Goal: Task Accomplishment & Management: Use online tool/utility

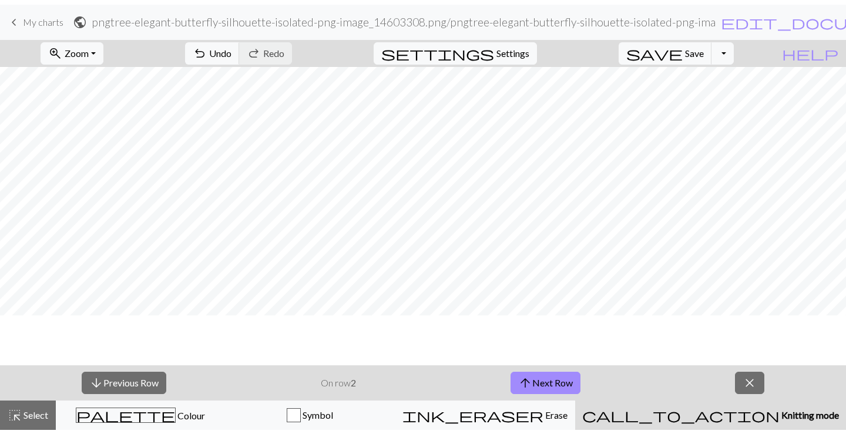
scroll to position [339, 0]
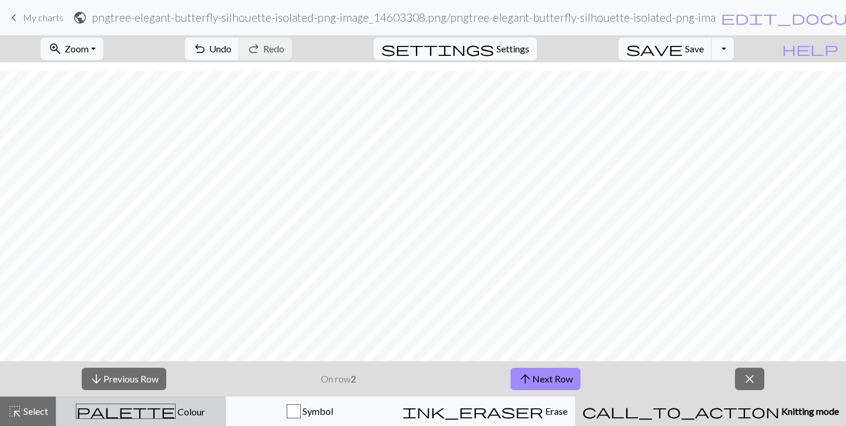
click at [176, 413] on span "Colour" at bounding box center [190, 411] width 29 height 11
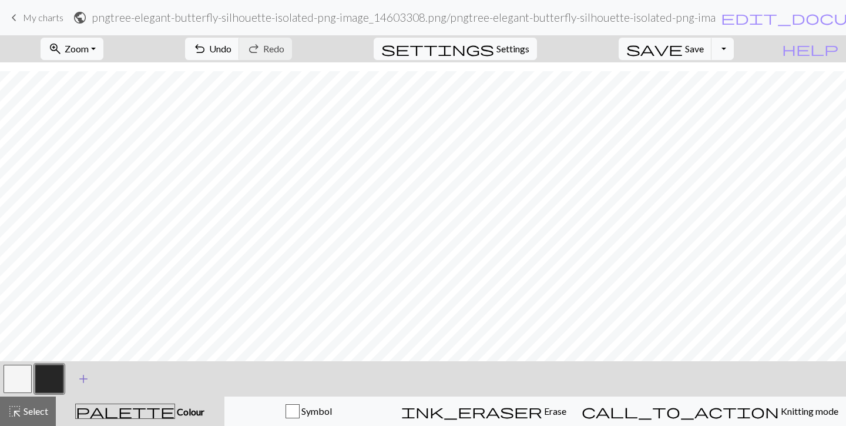
click at [88, 379] on span "add" at bounding box center [83, 378] width 14 height 16
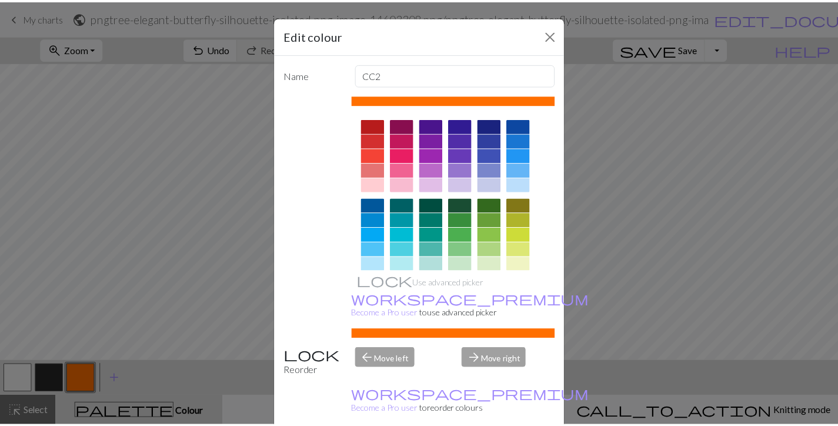
scroll to position [330, 0]
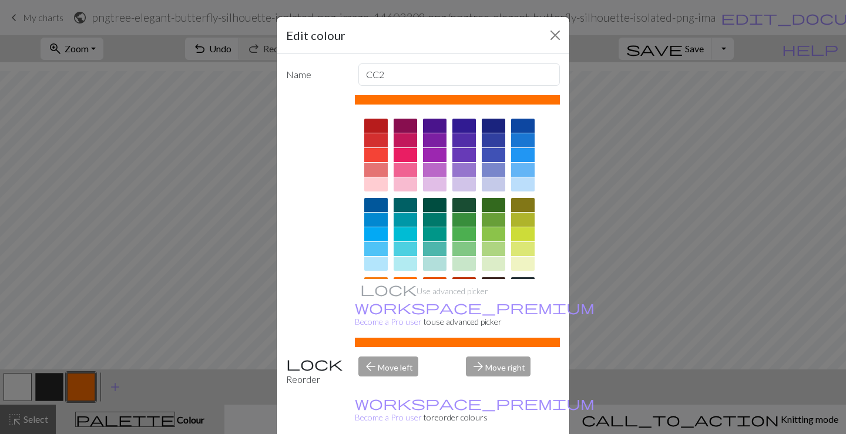
click at [401, 154] on div at bounding box center [406, 155] width 24 height 14
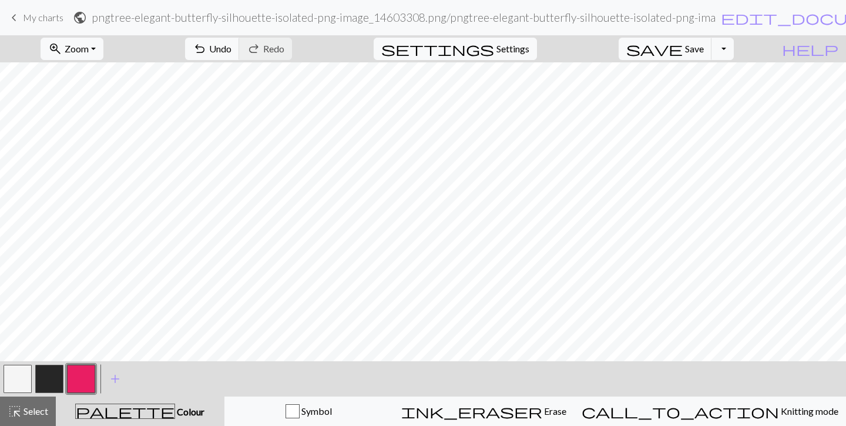
click at [87, 376] on button "button" at bounding box center [81, 378] width 28 height 28
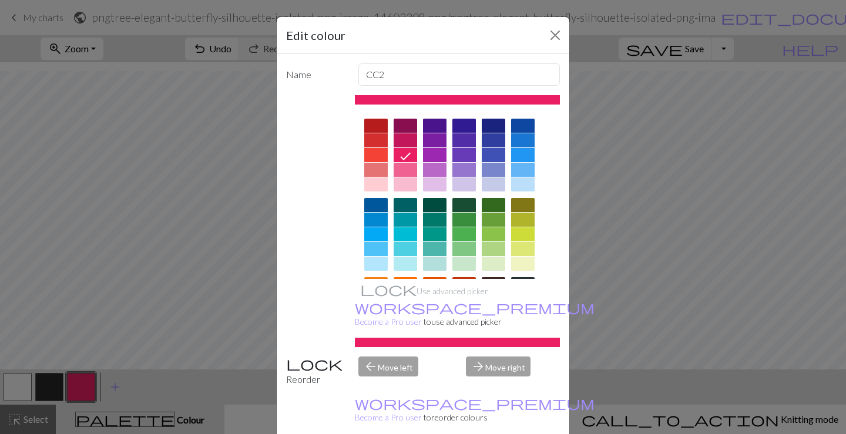
drag, startPoint x: 27, startPoint y: 381, endPoint x: 540, endPoint y: 43, distance: 614.1
click at [30, 381] on div "Edit colour Name CC2 Use advanced picker workspace_premium Become a Pro user to…" at bounding box center [423, 217] width 846 height 434
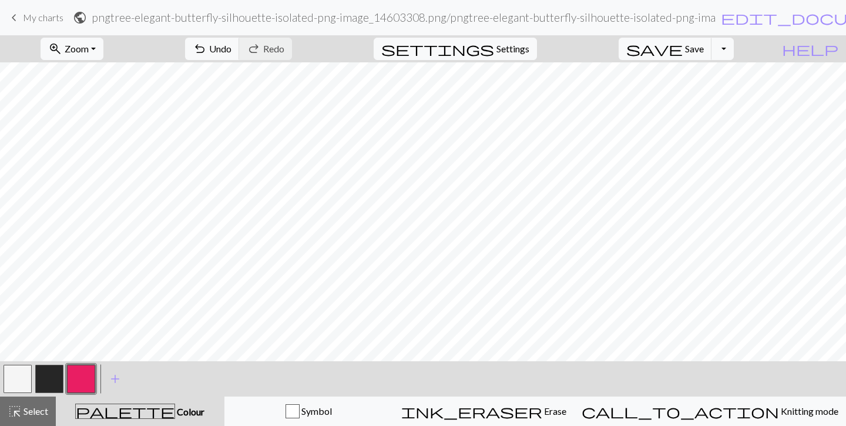
click at [14, 376] on button "button" at bounding box center [18, 378] width 28 height 28
click at [29, 372] on button "button" at bounding box center [18, 378] width 28 height 28
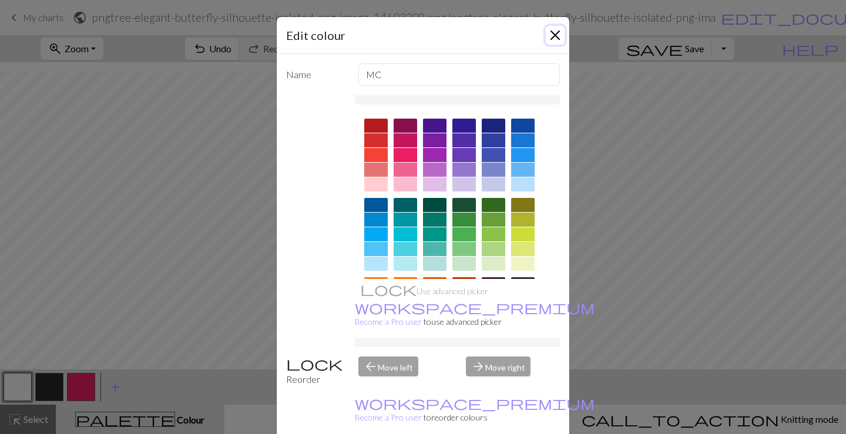
click at [552, 34] on button "Close" at bounding box center [555, 35] width 19 height 19
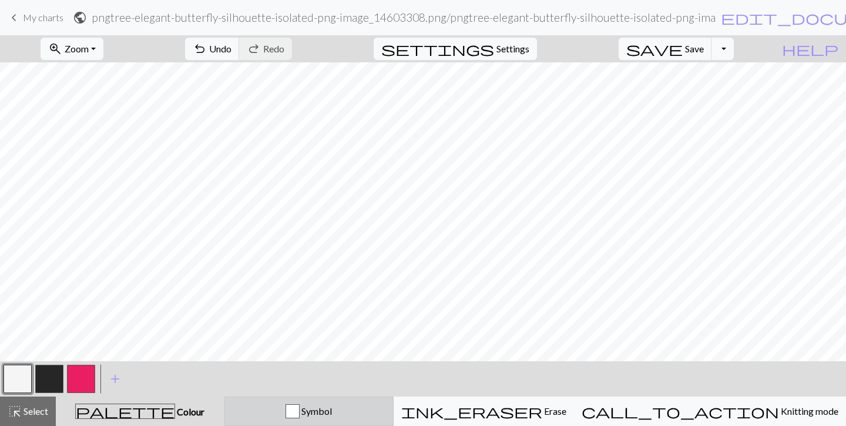
click at [381, 410] on div "Symbol" at bounding box center [309, 411] width 154 height 14
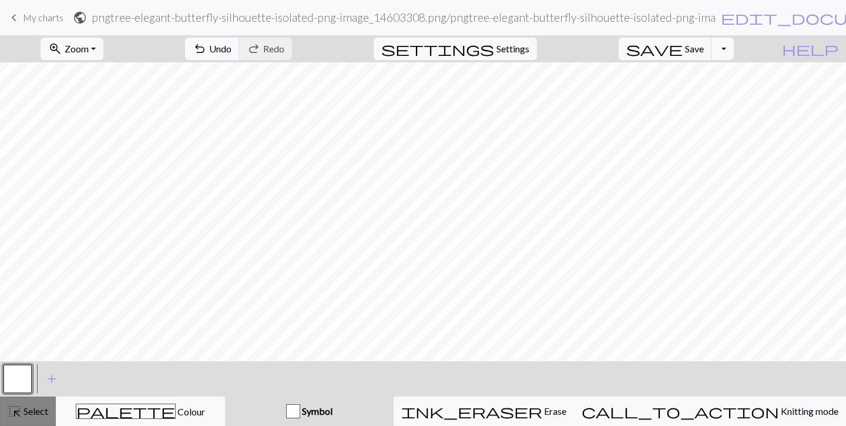
click at [40, 413] on span "Select" at bounding box center [35, 410] width 26 height 11
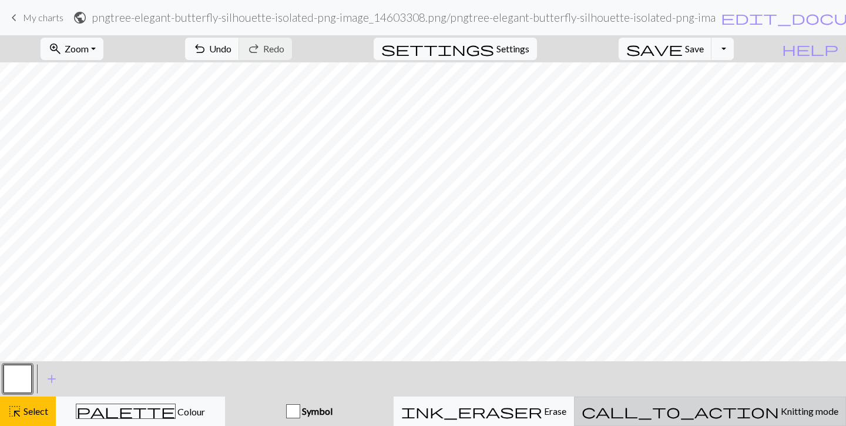
click at [682, 413] on div "call_to_action Knitting mode Knitting mode" at bounding box center [710, 411] width 257 height 14
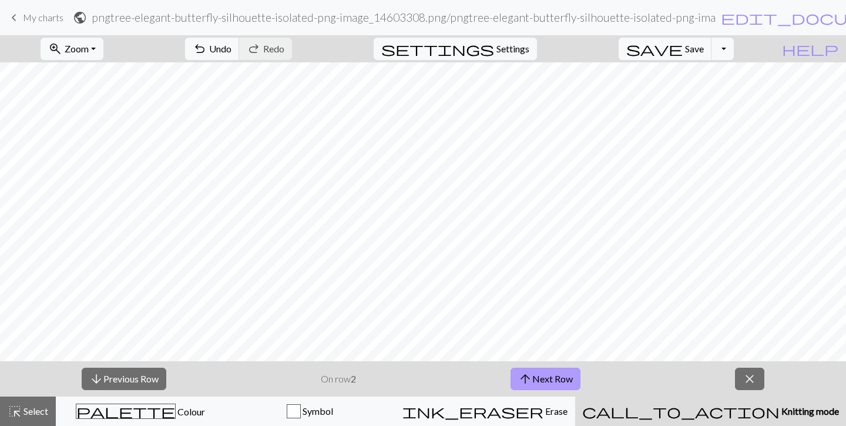
click at [559, 376] on button "arrow_upward Next Row" at bounding box center [546, 378] width 70 height 22
drag, startPoint x: 728, startPoint y: 61, endPoint x: 791, endPoint y: 47, distance: 63.8
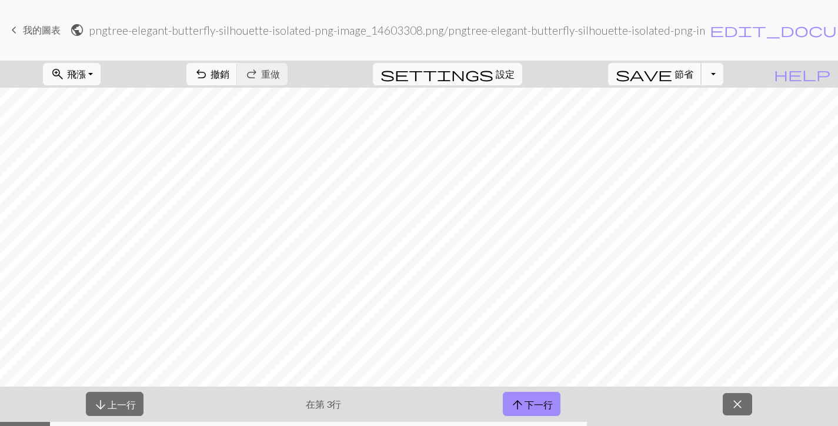
click at [693, 75] on font "節省" at bounding box center [683, 73] width 19 height 11
click at [723, 76] on button "切換下拉式選單" at bounding box center [712, 74] width 22 height 22
click at [719, 98] on button "file_copy 儲存副本" at bounding box center [630, 100] width 183 height 19
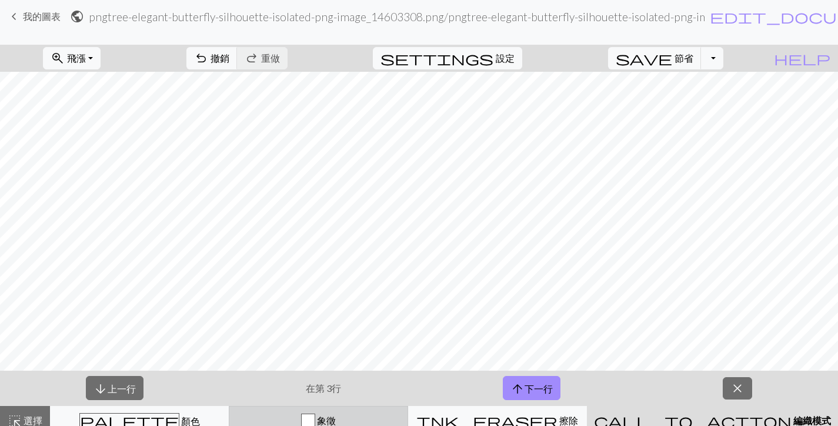
scroll to position [25, 0]
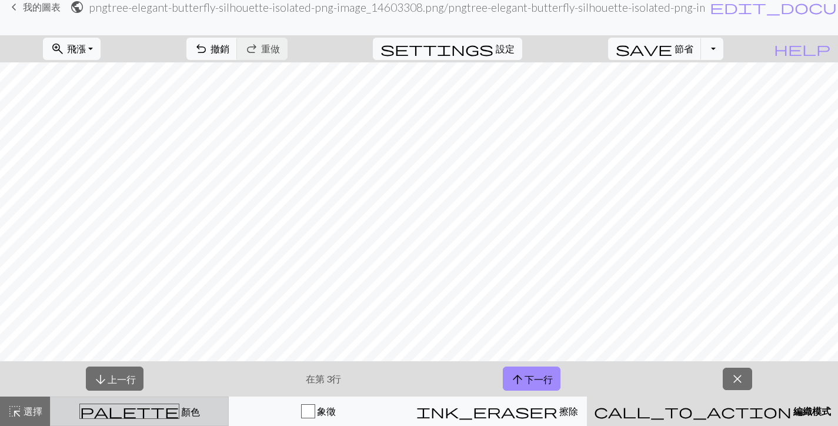
click at [197, 414] on div "palette 顏色 顏色" at bounding box center [139, 410] width 163 height 15
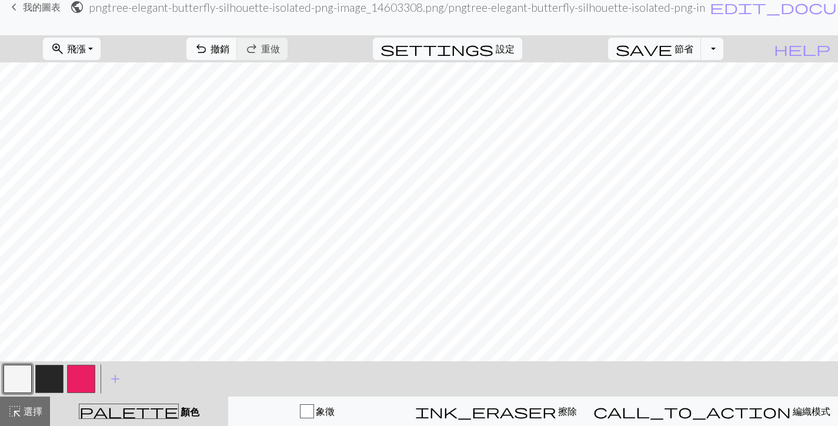
click at [81, 380] on button "button" at bounding box center [81, 378] width 28 height 28
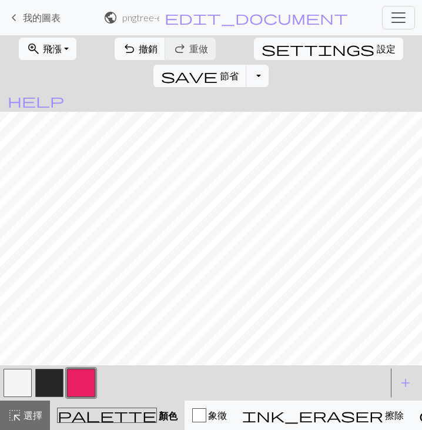
scroll to position [330, 0]
click at [25, 380] on button "button" at bounding box center [18, 383] width 28 height 28
click at [86, 379] on button "button" at bounding box center [81, 383] width 28 height 28
click at [15, 387] on button "button" at bounding box center [18, 383] width 28 height 28
click at [85, 381] on button "button" at bounding box center [81, 383] width 28 height 28
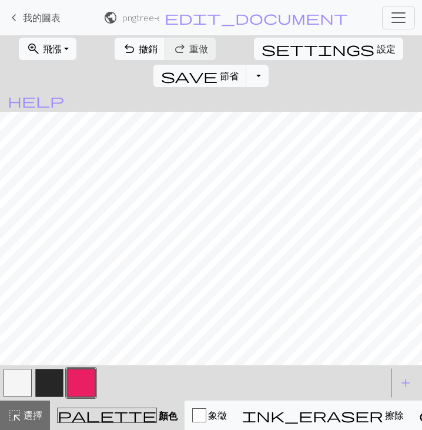
click at [12, 381] on button "button" at bounding box center [18, 383] width 28 height 28
click at [81, 386] on button "button" at bounding box center [81, 383] width 28 height 28
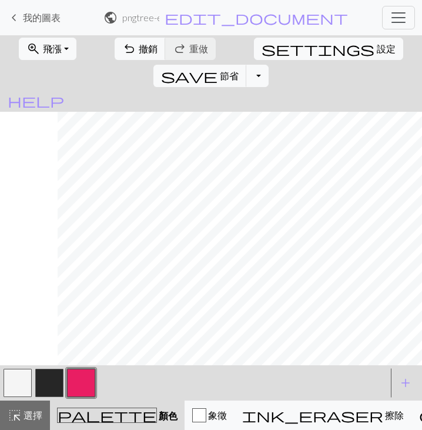
scroll to position [330, 216]
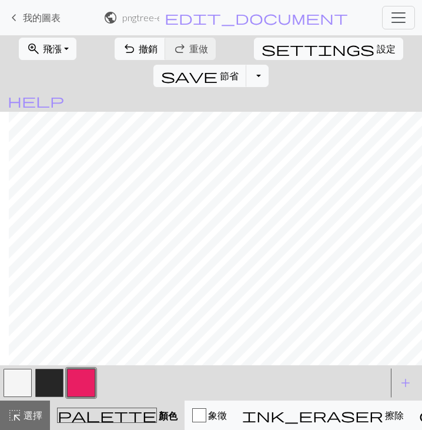
drag, startPoint x: 15, startPoint y: 381, endPoint x: 68, endPoint y: 361, distance: 57.1
click at [15, 381] on button "button" at bounding box center [18, 383] width 28 height 28
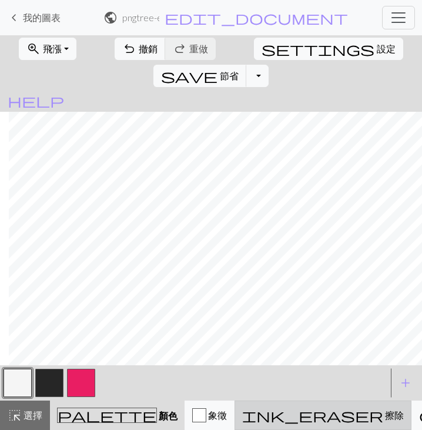
click at [383, 415] on span "擦除" at bounding box center [393, 414] width 21 height 11
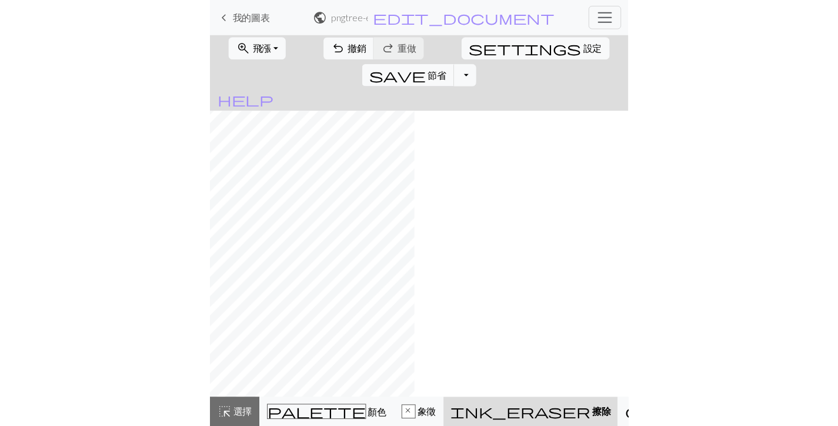
scroll to position [295, 0]
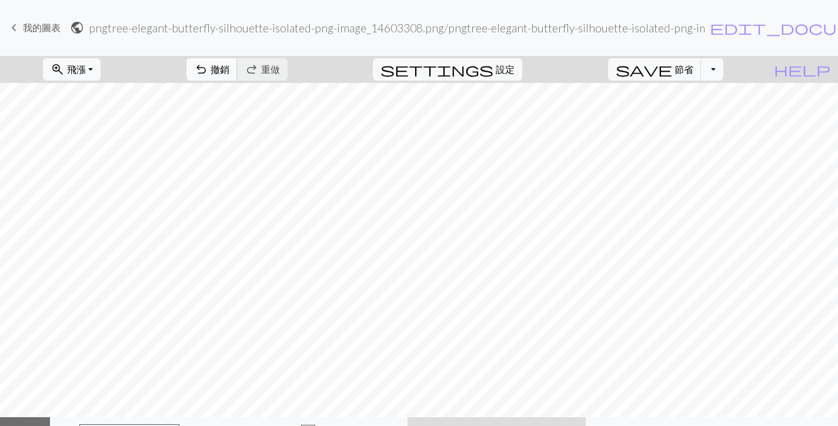
click at [229, 75] on font "撤銷" at bounding box center [219, 68] width 19 height 11
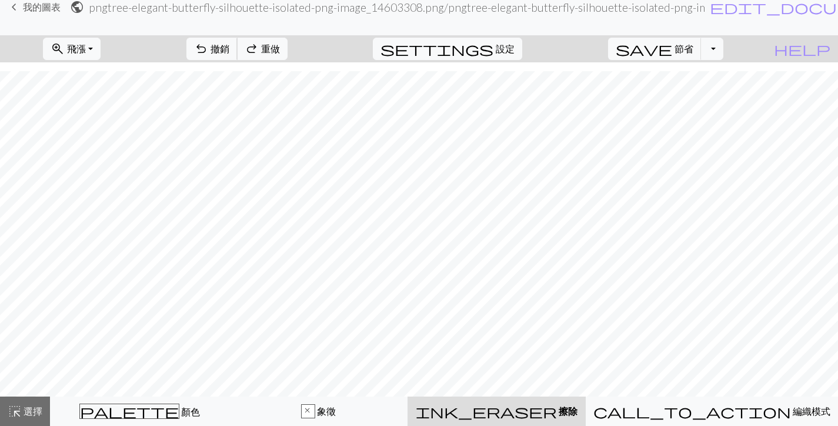
scroll to position [304, 0]
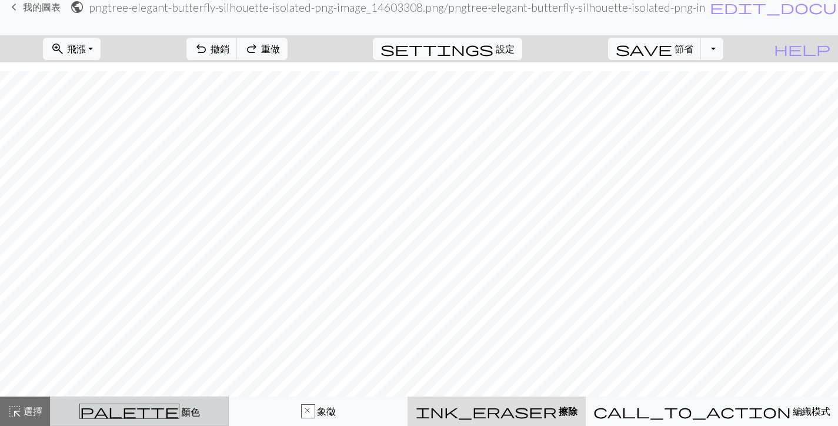
click at [181, 410] on font "顏色" at bounding box center [190, 411] width 19 height 11
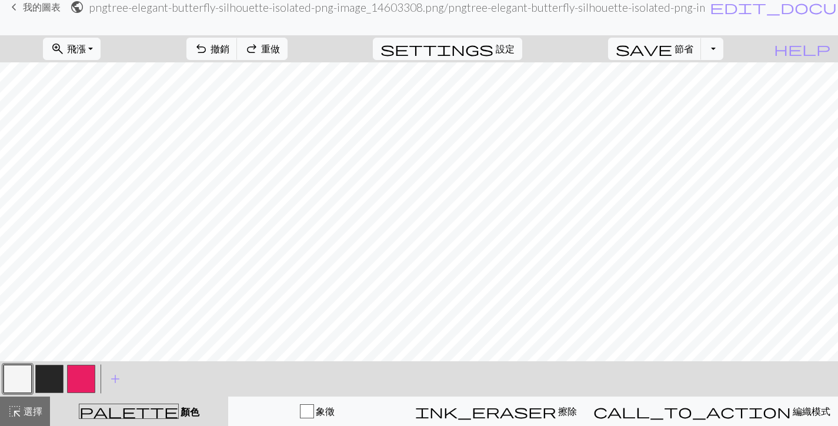
click at [24, 374] on button "button" at bounding box center [18, 378] width 28 height 28
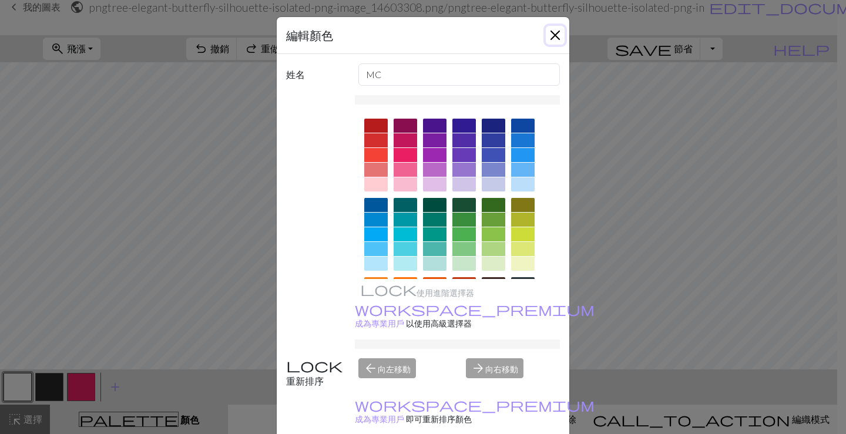
click at [551, 36] on button "關閉" at bounding box center [555, 35] width 19 height 19
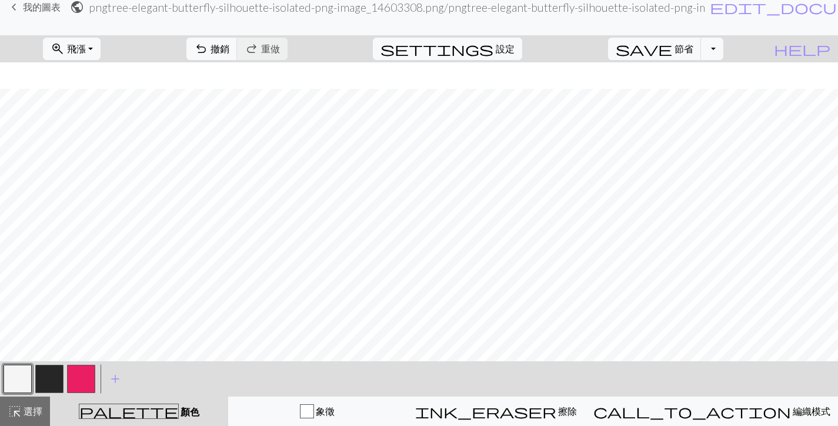
scroll to position [330, 0]
click at [83, 376] on button "button" at bounding box center [81, 378] width 28 height 28
click at [693, 50] on font "節省" at bounding box center [683, 48] width 19 height 11
click at [723, 46] on button "切換下拉式選單" at bounding box center [712, 49] width 22 height 22
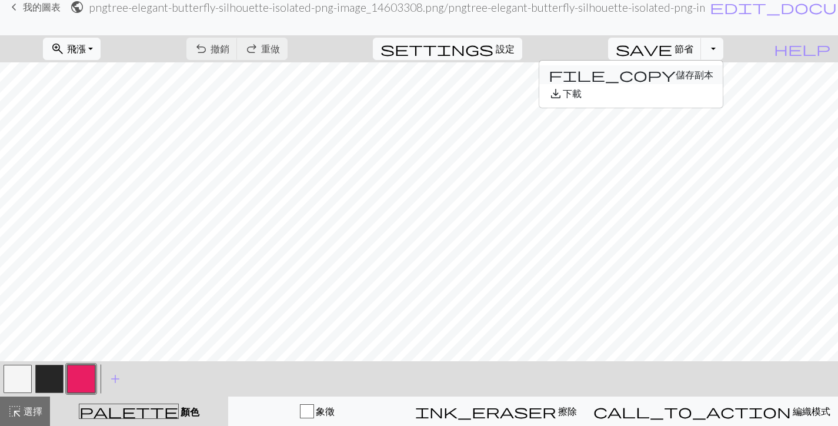
click at [722, 75] on button "file_copy 儲存副本" at bounding box center [630, 74] width 183 height 19
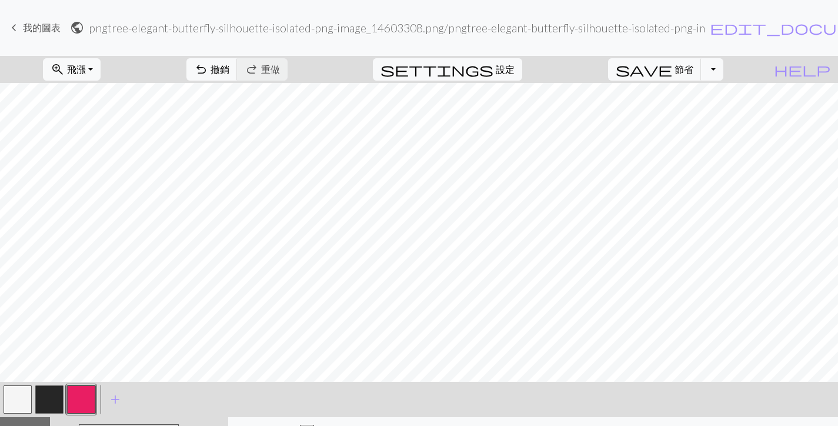
click at [21, 398] on button "button" at bounding box center [18, 399] width 28 height 28
drag, startPoint x: 78, startPoint y: 406, endPoint x: 83, endPoint y: 398, distance: 9.8
click at [78, 406] on button "button" at bounding box center [81, 399] width 28 height 28
click at [28, 398] on button "button" at bounding box center [18, 399] width 28 height 28
click at [81, 398] on button "button" at bounding box center [81, 399] width 28 height 28
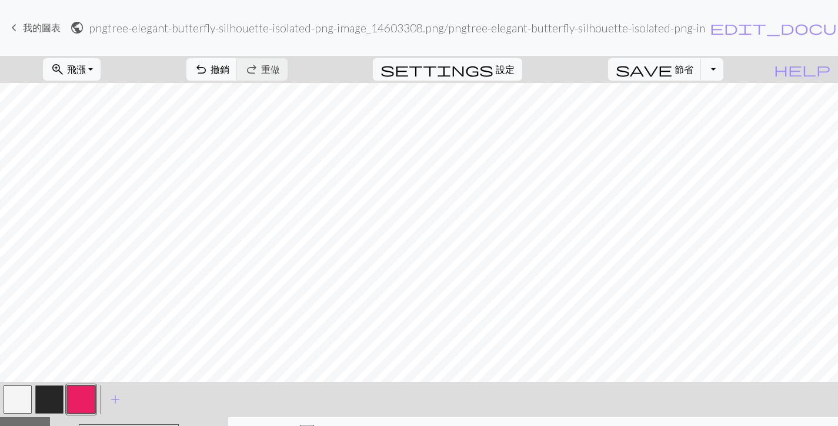
click at [24, 404] on button "button" at bounding box center [18, 399] width 28 height 28
click at [83, 396] on button "button" at bounding box center [81, 399] width 28 height 28
click at [17, 400] on button "button" at bounding box center [18, 399] width 28 height 28
click at [77, 400] on button "button" at bounding box center [81, 399] width 28 height 28
drag, startPoint x: 18, startPoint y: 403, endPoint x: 35, endPoint y: 395, distance: 18.7
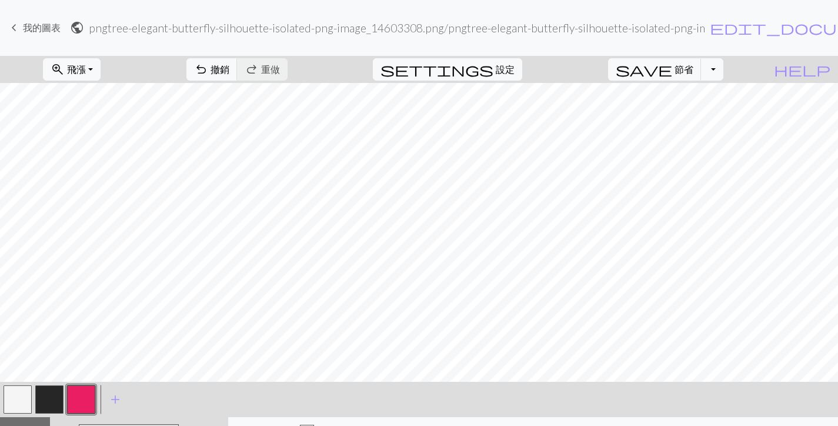
click at [23, 401] on button "button" at bounding box center [18, 399] width 28 height 28
click at [89, 400] on button "button" at bounding box center [81, 399] width 28 height 28
drag, startPoint x: 4, startPoint y: 416, endPoint x: 423, endPoint y: 387, distance: 419.5
click at [5, 413] on button "button" at bounding box center [18, 399] width 28 height 28
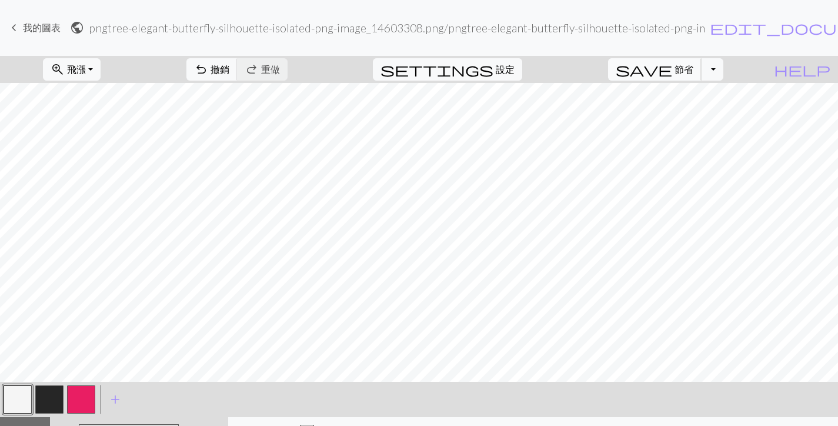
click at [693, 71] on font "節省" at bounding box center [683, 68] width 19 height 11
click at [723, 77] on button "切換下拉式選單" at bounding box center [712, 69] width 22 height 22
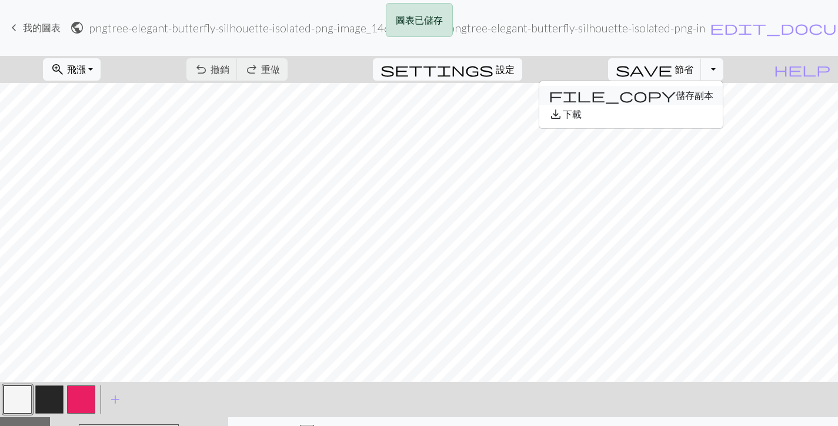
click at [719, 99] on button "file_copy 儲存副本" at bounding box center [630, 95] width 183 height 19
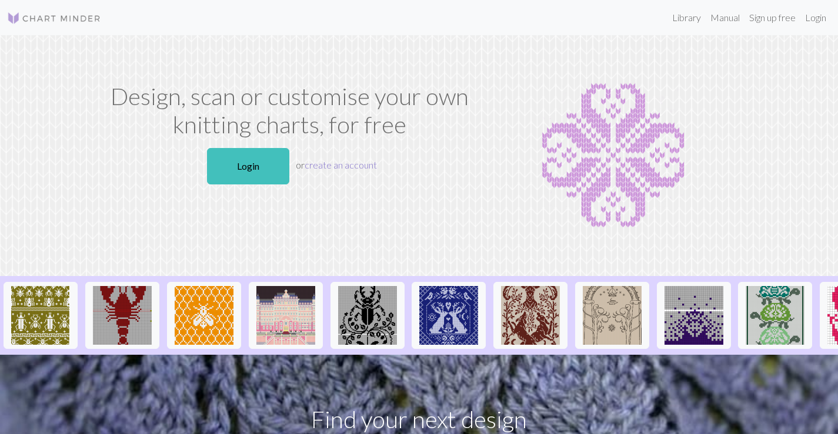
click at [344, 168] on link "create an account" at bounding box center [340, 164] width 72 height 11
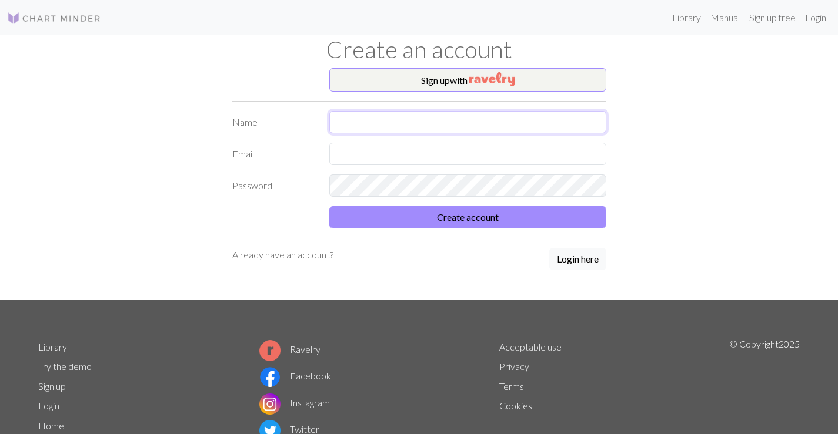
click at [393, 120] on input "text" at bounding box center [467, 122] width 277 height 22
type input "sempe"
click at [61, 20] on img at bounding box center [54, 18] width 94 height 14
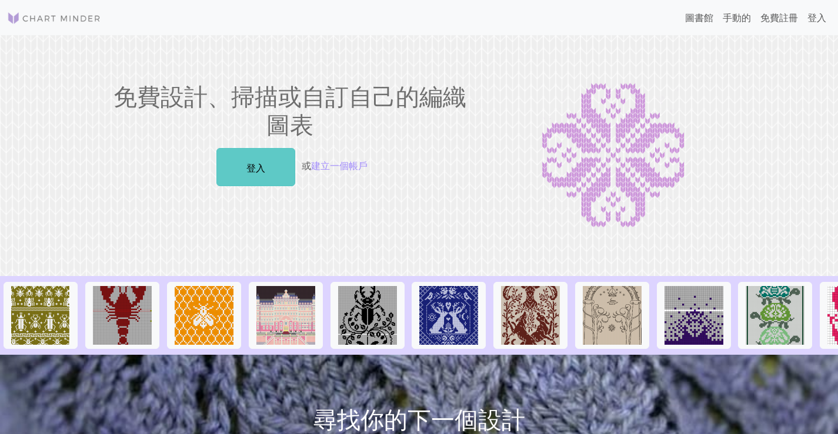
click at [275, 173] on link "登入" at bounding box center [255, 167] width 79 height 38
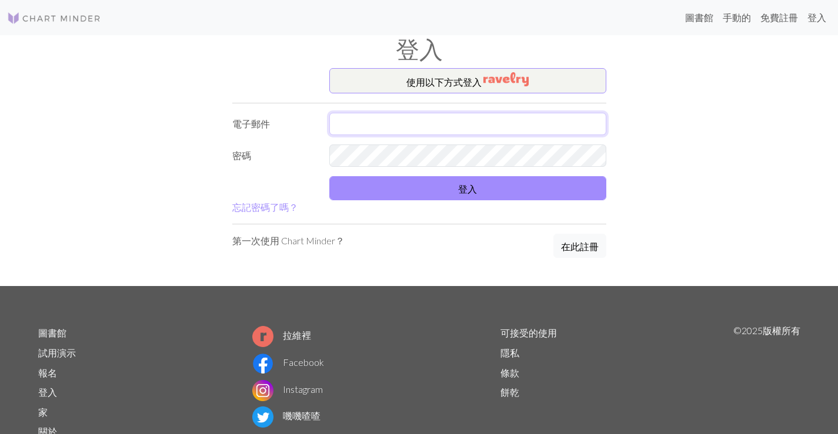
type input "sempe5879300@gmail.com"
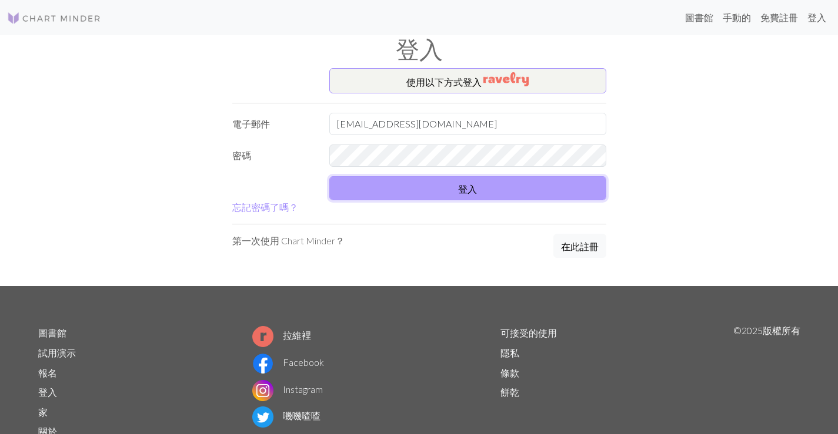
click at [416, 189] on button "登入" at bounding box center [467, 188] width 277 height 24
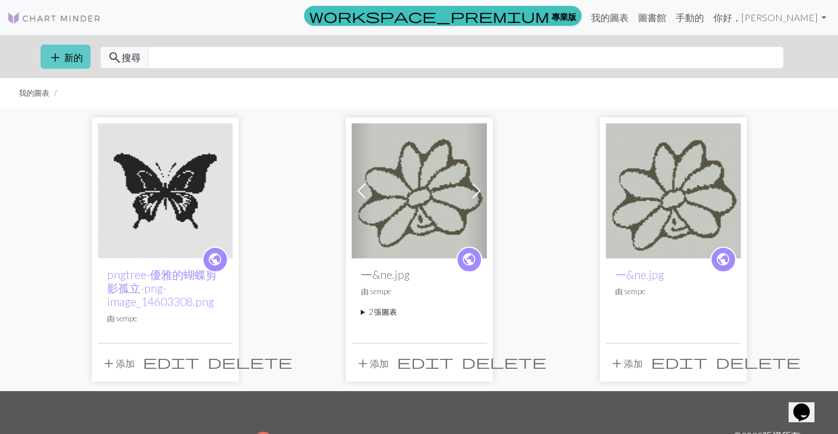
click at [70, 62] on font "新的" at bounding box center [73, 57] width 19 height 11
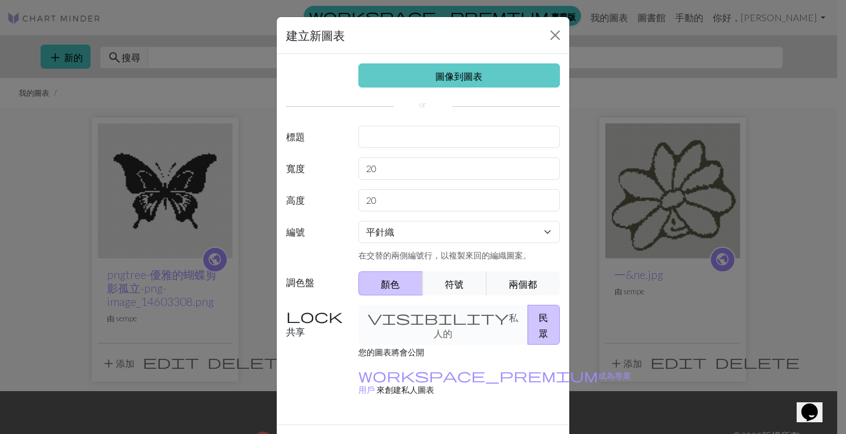
click at [476, 76] on font "圖像到圖表" at bounding box center [459, 76] width 47 height 11
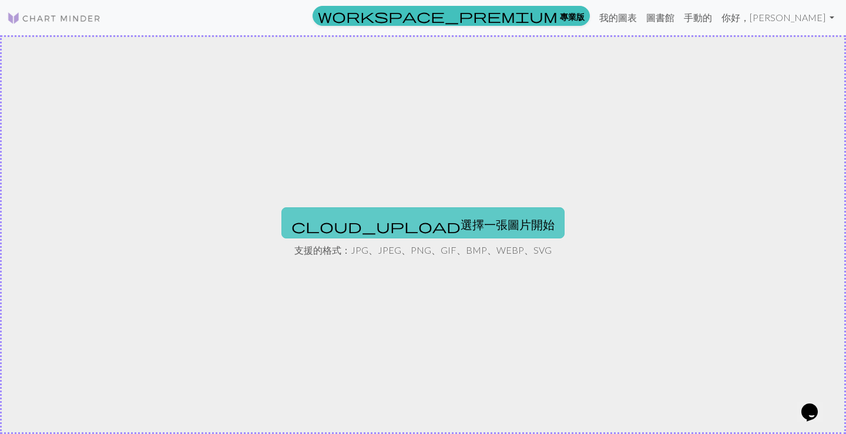
click at [461, 222] on font "選擇一張圖片開始" at bounding box center [508, 224] width 94 height 14
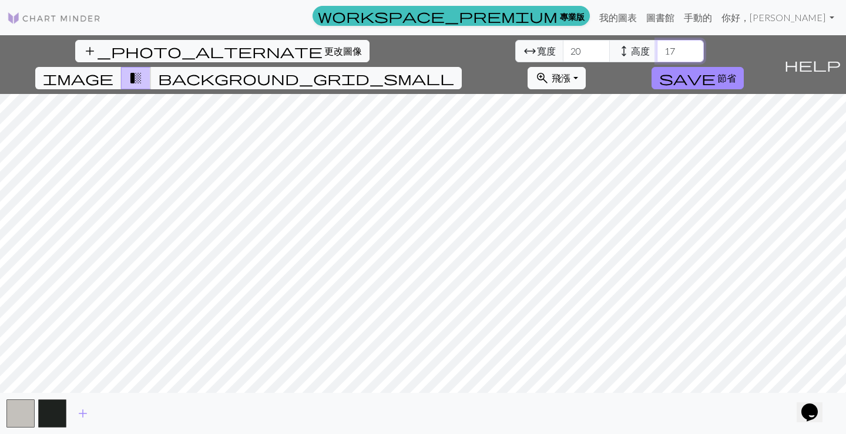
drag, startPoint x: 341, startPoint y: 52, endPoint x: 328, endPoint y: 53, distance: 13.0
click at [657, 53] on input "17" at bounding box center [680, 51] width 47 height 22
type input "19"
drag, startPoint x: 244, startPoint y: 49, endPoint x: 227, endPoint y: 49, distance: 17.0
click at [515, 49] on div "arrow_range 寬度 20 height 高度 19" at bounding box center [609, 51] width 189 height 22
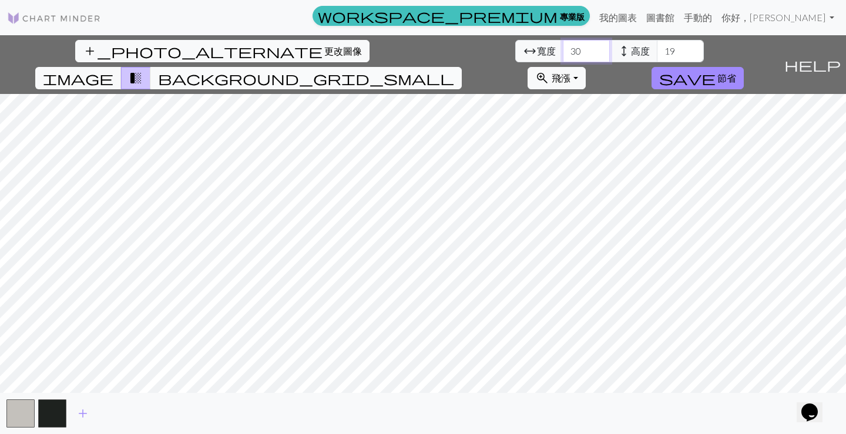
type input "30"
click at [454, 70] on span "background_grid_small" at bounding box center [306, 78] width 296 height 16
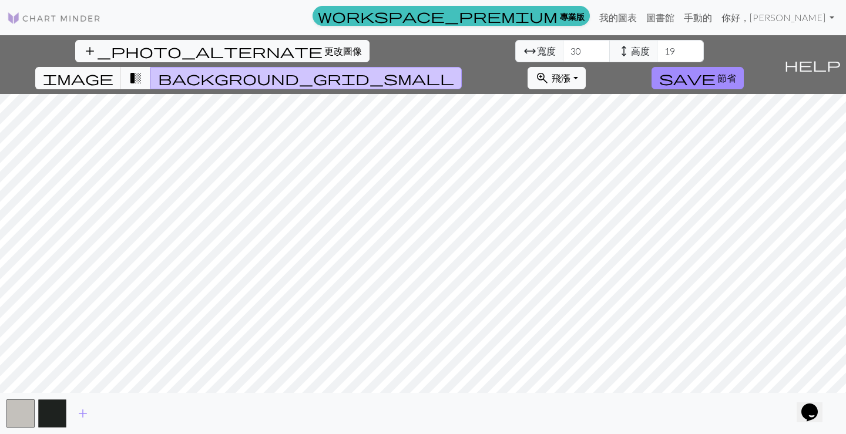
click at [143, 70] on span "transition_fade" at bounding box center [136, 78] width 14 height 16
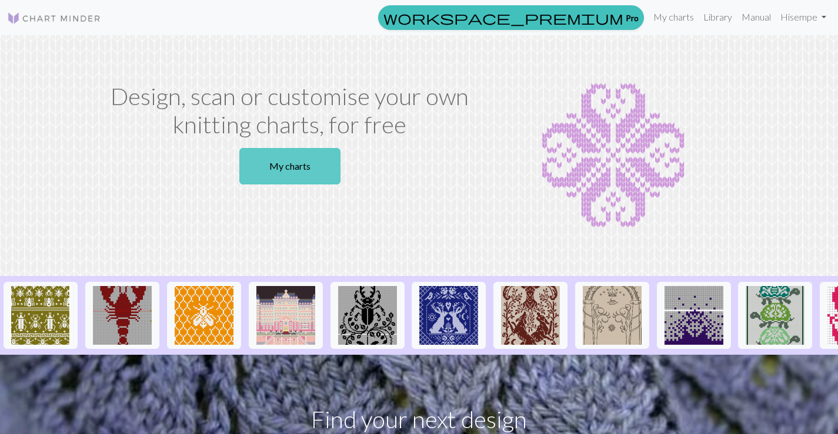
click at [310, 168] on link "My charts" at bounding box center [289, 166] width 101 height 36
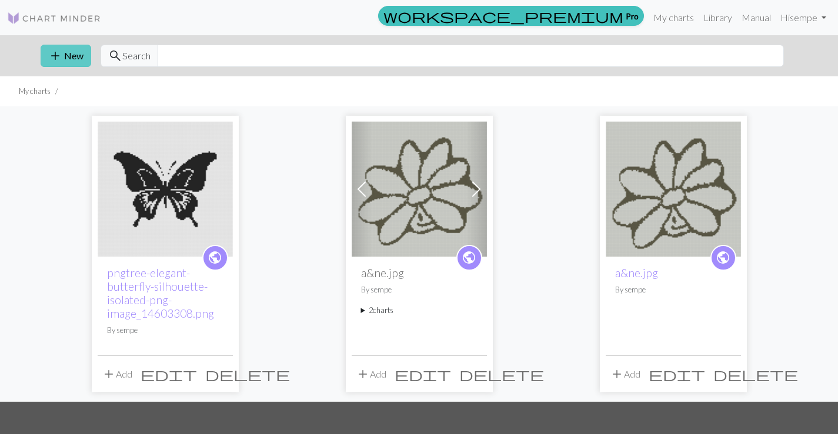
click at [74, 59] on button "add New" at bounding box center [66, 56] width 51 height 22
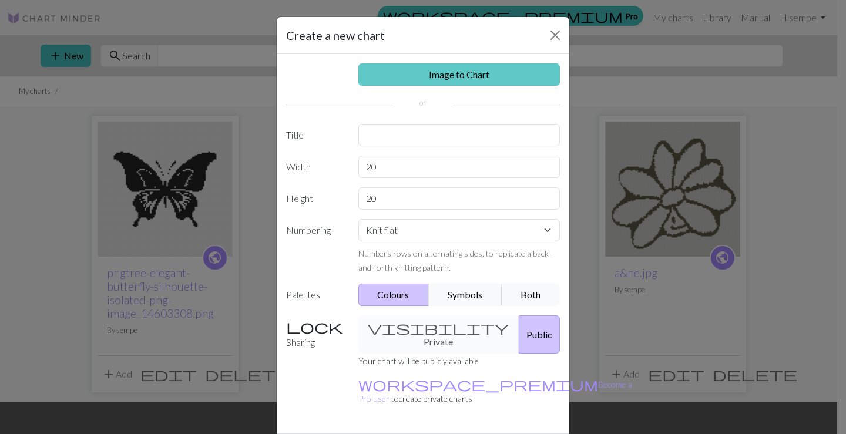
click at [461, 72] on link "Image to Chart" at bounding box center [460, 74] width 202 height 22
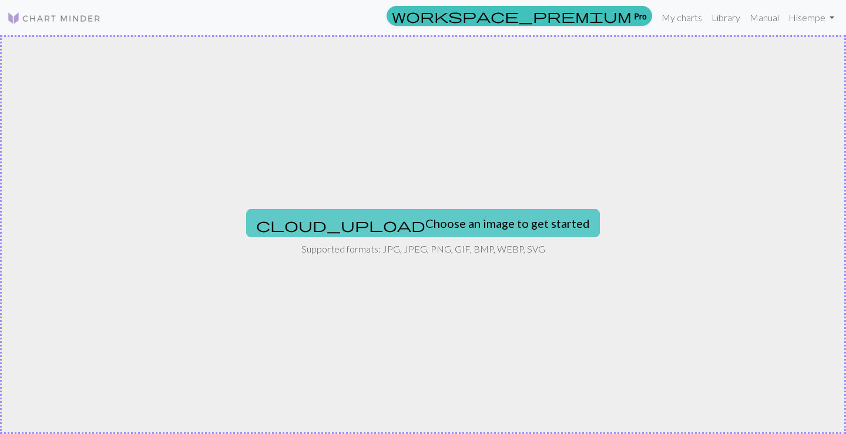
click at [407, 221] on button "cloud_upload Choose an image to get started" at bounding box center [423, 223] width 354 height 28
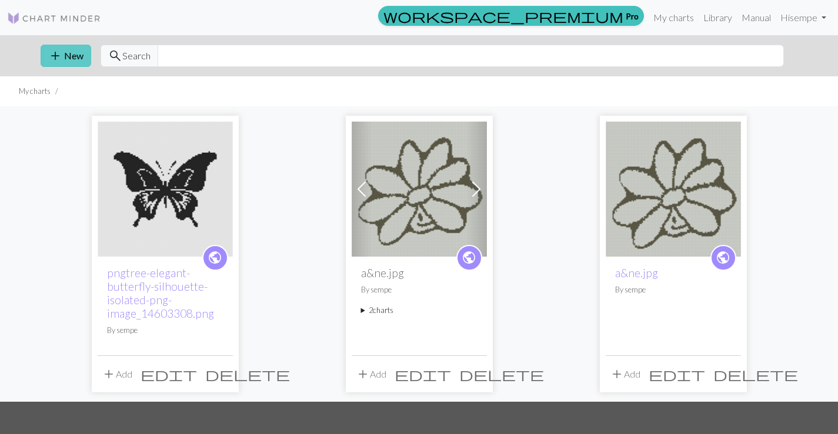
click at [71, 54] on button "add New" at bounding box center [66, 56] width 51 height 22
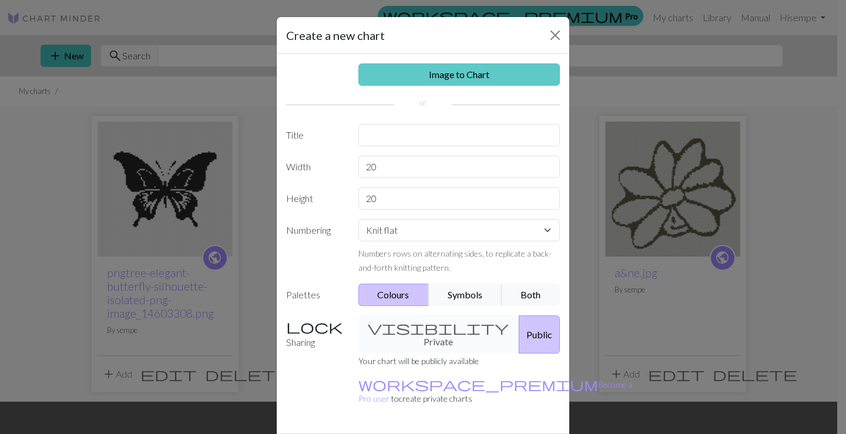
click at [483, 73] on link "Image to Chart" at bounding box center [460, 74] width 202 height 22
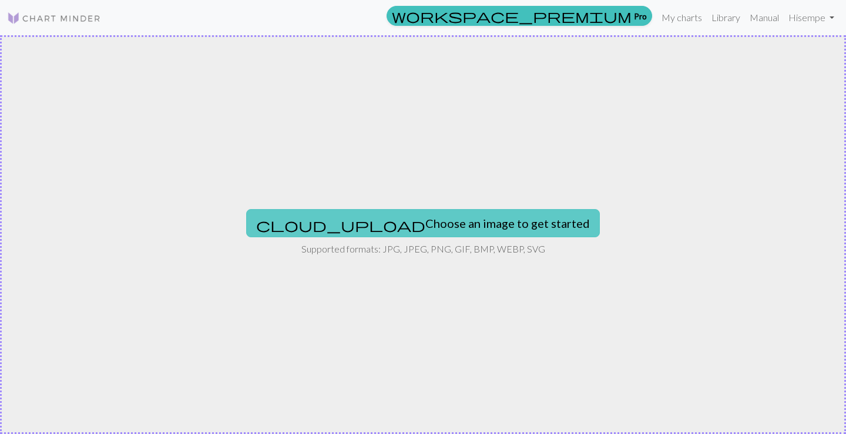
click at [437, 220] on button "cloud_upload Choose an image to get started" at bounding box center [423, 223] width 354 height 28
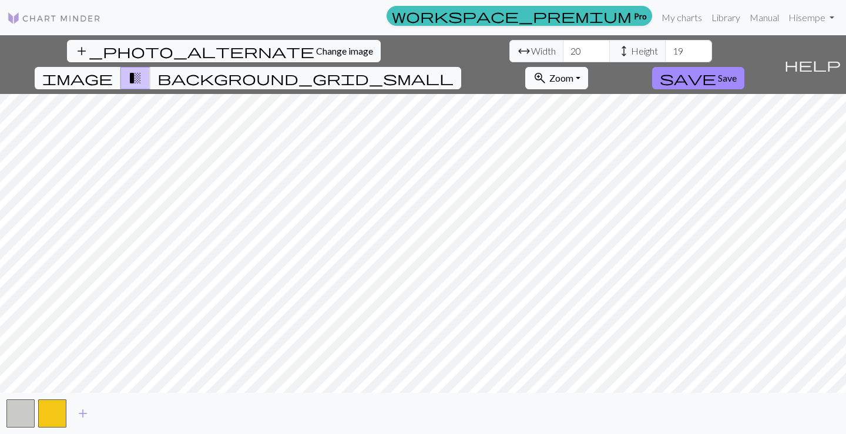
click at [588, 67] on button "zoom_in Zoom Zoom" at bounding box center [556, 78] width 63 height 22
click at [619, 161] on button "50%" at bounding box center [572, 170] width 93 height 19
drag, startPoint x: 267, startPoint y: 52, endPoint x: 235, endPoint y: 53, distance: 32.4
click at [510, 53] on div "arrow_range Width 20 height Height 19" at bounding box center [611, 51] width 203 height 22
type input "30"
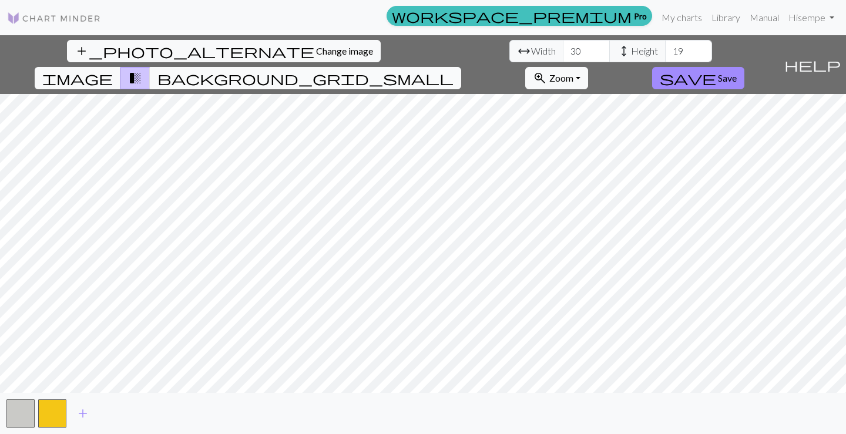
click at [454, 70] on span "background_grid_small" at bounding box center [306, 78] width 296 height 16
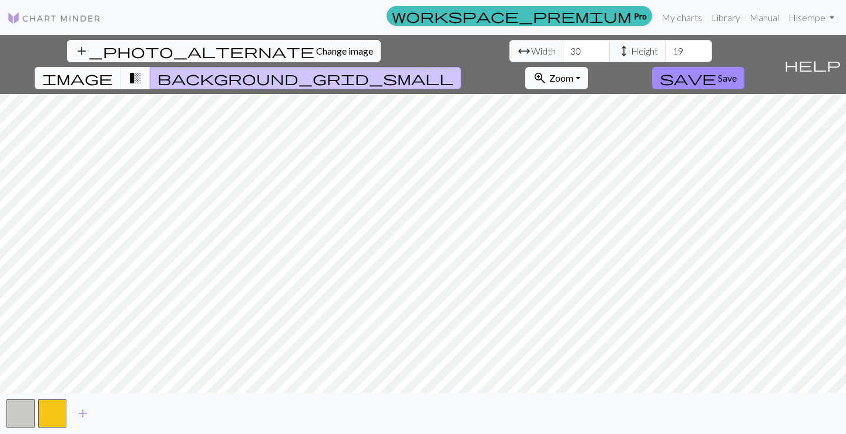
click at [142, 70] on span "transition_fade" at bounding box center [135, 78] width 14 height 16
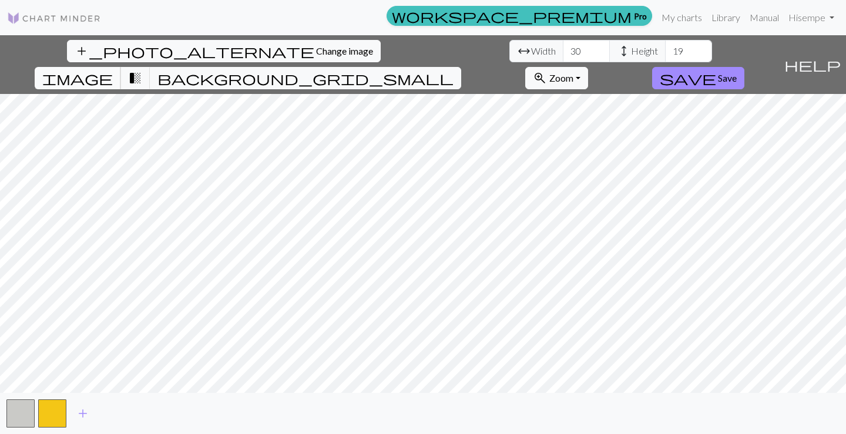
click at [121, 67] on button "image" at bounding box center [78, 78] width 86 height 22
click at [574, 72] on span "Zoom" at bounding box center [562, 77] width 24 height 11
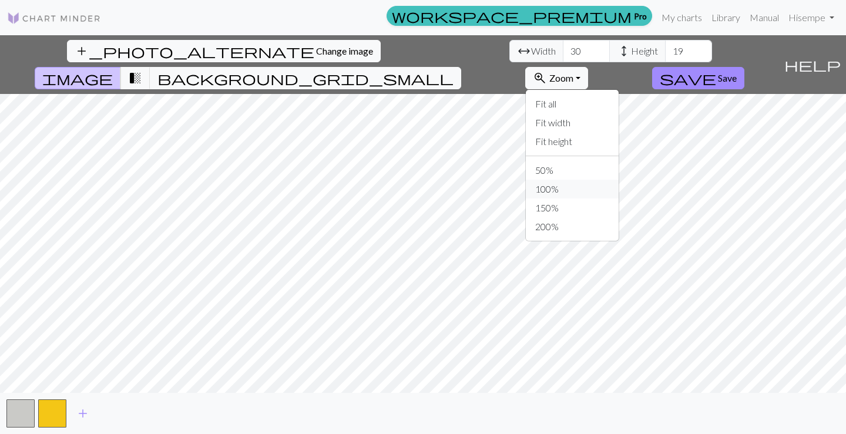
click at [619, 180] on button "100%" at bounding box center [572, 189] width 93 height 19
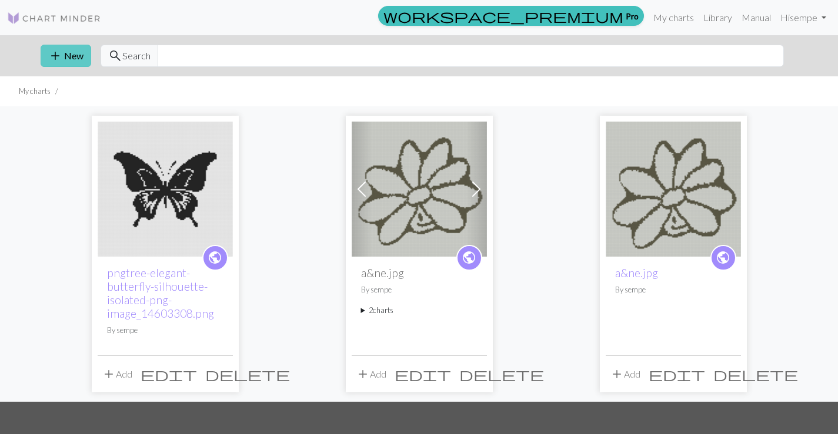
click at [69, 55] on button "add New" at bounding box center [66, 56] width 51 height 22
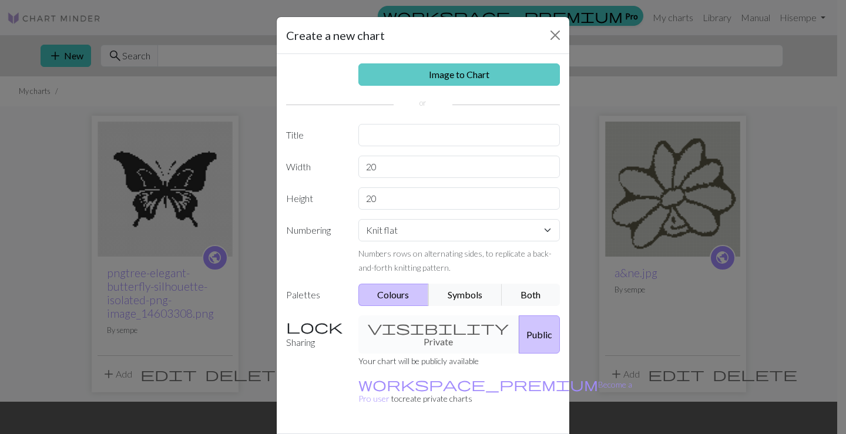
click at [512, 81] on link "Image to Chart" at bounding box center [460, 74] width 202 height 22
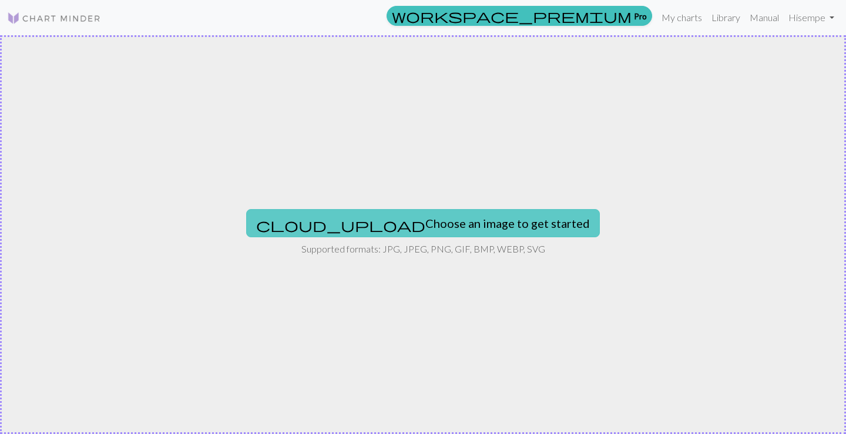
click at [452, 225] on button "cloud_upload Choose an image to get started" at bounding box center [423, 223] width 354 height 28
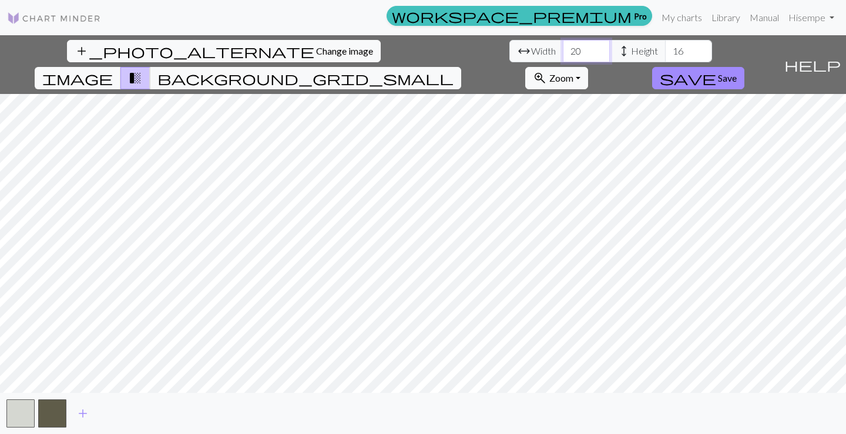
drag, startPoint x: 266, startPoint y: 49, endPoint x: 246, endPoint y: 51, distance: 20.6
click at [563, 51] on input "20" at bounding box center [586, 51] width 47 height 22
type input "100"
click at [665, 52] on input "16" at bounding box center [688, 51] width 47 height 22
click at [665, 48] on input "16" at bounding box center [688, 51] width 47 height 22
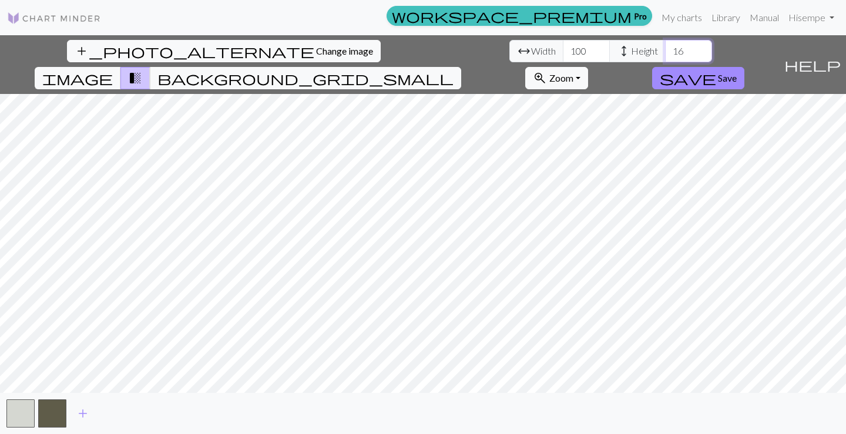
drag, startPoint x: 366, startPoint y: 52, endPoint x: 351, endPoint y: 50, distance: 14.8
click at [665, 50] on input "16" at bounding box center [688, 51] width 47 height 22
type input "60"
